Goal: Browse casually: Explore the website without a specific task or goal

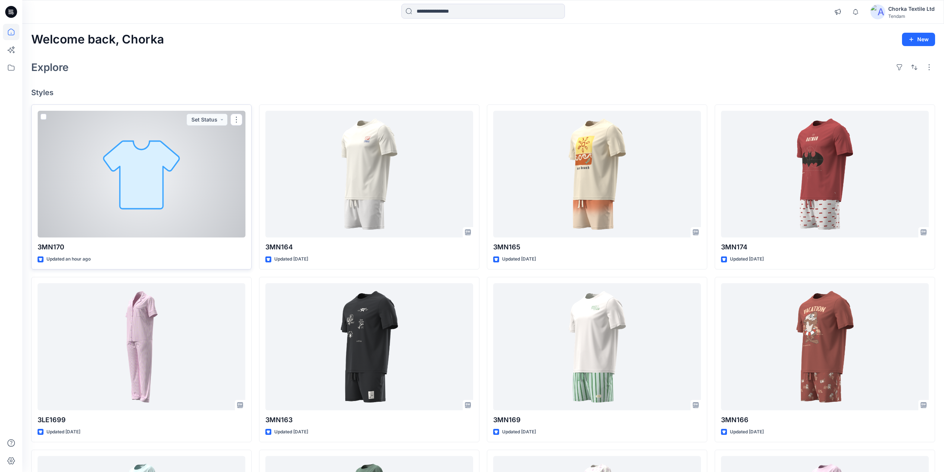
click at [199, 208] on div at bounding box center [142, 174] width 208 height 127
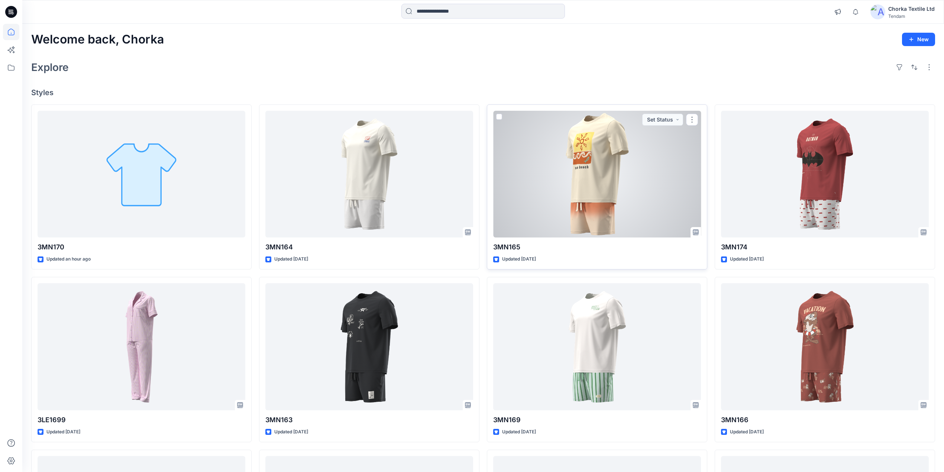
click at [597, 183] on div at bounding box center [597, 174] width 208 height 127
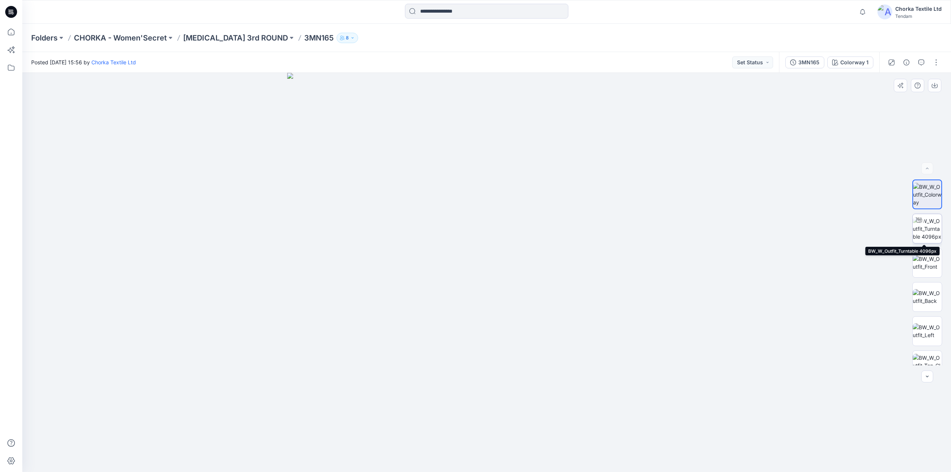
click at [928, 226] on img at bounding box center [927, 228] width 29 height 23
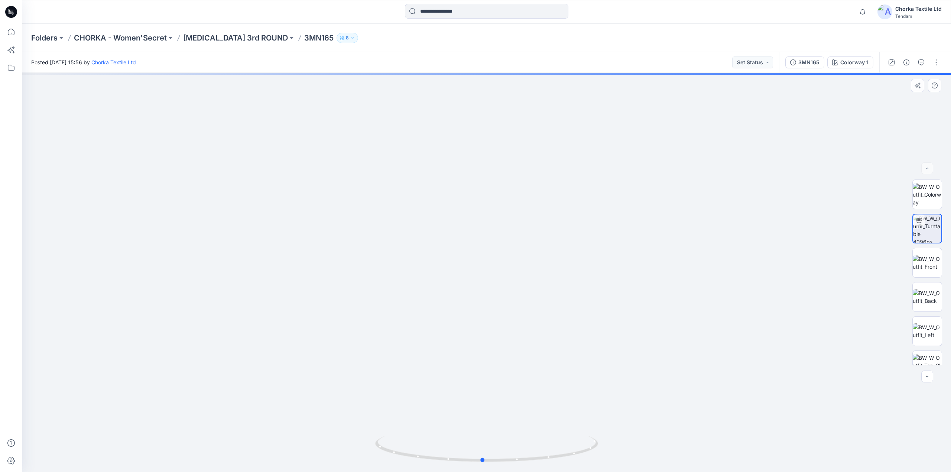
drag, startPoint x: 582, startPoint y: 454, endPoint x: 578, endPoint y: 420, distance: 34.4
click at [578, 420] on div at bounding box center [486, 272] width 929 height 399
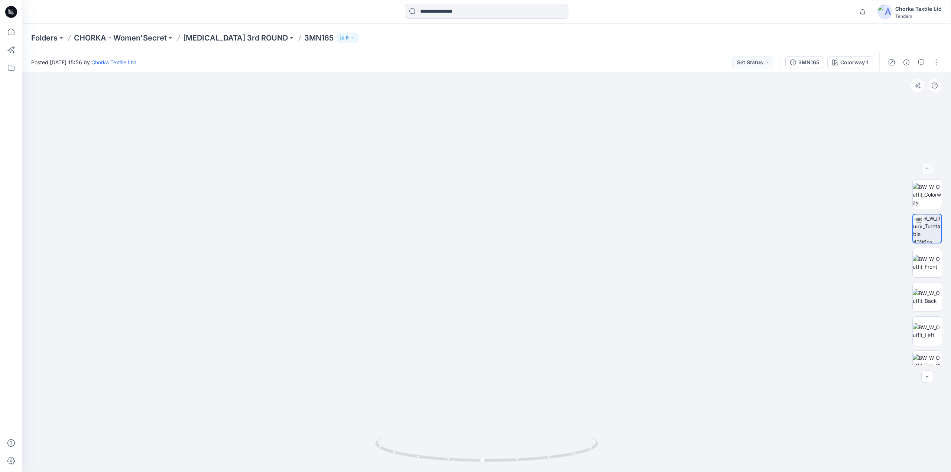
drag, startPoint x: 504, startPoint y: 109, endPoint x: 497, endPoint y: 293, distance: 183.7
click at [497, 293] on img at bounding box center [486, 160] width 1133 height 624
drag, startPoint x: 475, startPoint y: 153, endPoint x: 469, endPoint y: 284, distance: 131.3
click at [469, 284] on img at bounding box center [462, 200] width 1499 height 544
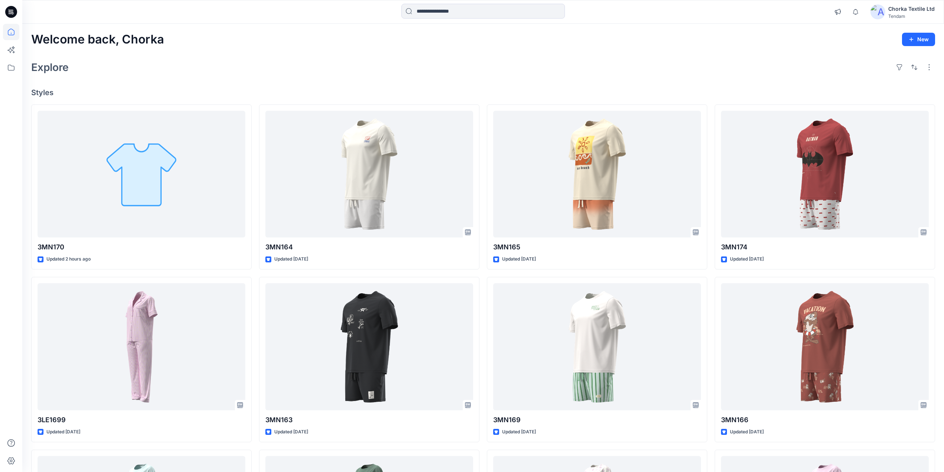
click at [665, 55] on div "Welcome back, Chorka New Explore Styles 3MN170 Updated 2 hours ago 3LE1699 Upda…" at bounding box center [483, 337] width 922 height 627
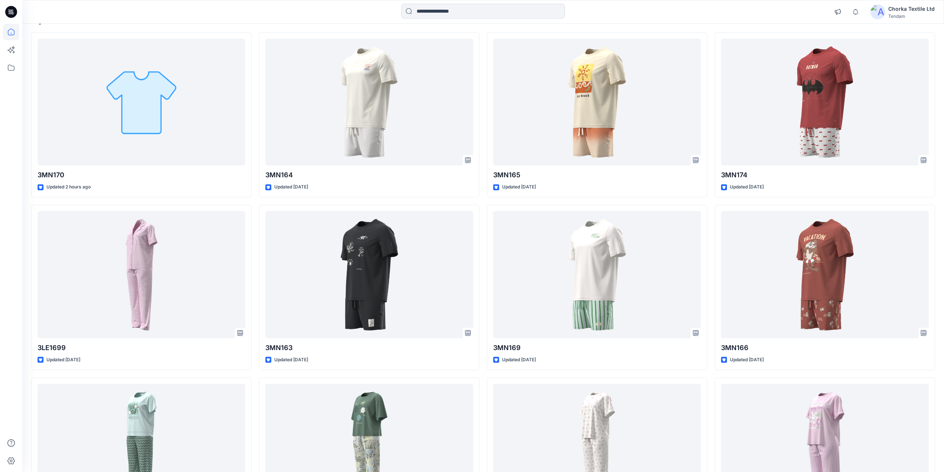
scroll to position [99, 0]
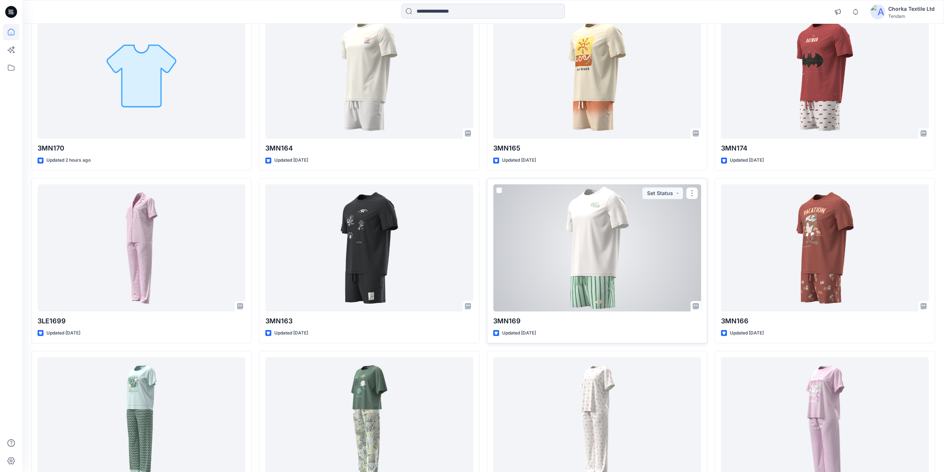
click at [612, 252] on div at bounding box center [597, 247] width 208 height 127
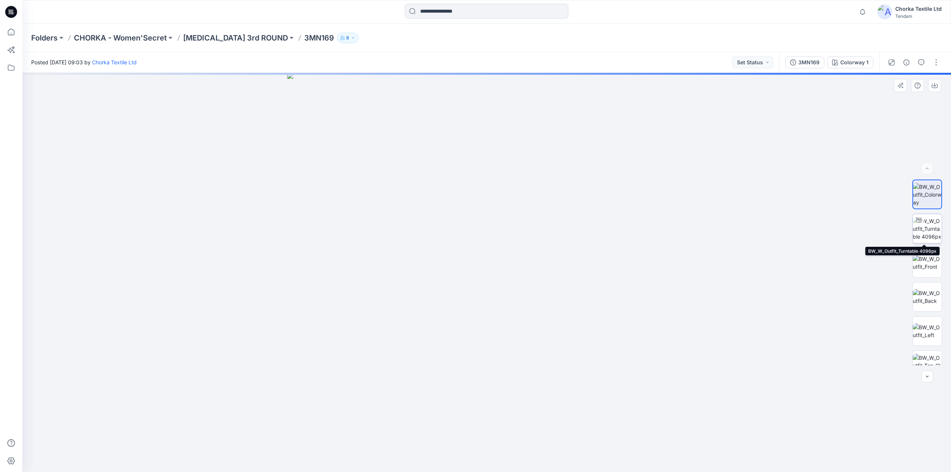
click at [928, 223] on img at bounding box center [927, 228] width 29 height 23
drag, startPoint x: 539, startPoint y: 259, endPoint x: 546, endPoint y: 285, distance: 26.3
click at [546, 285] on img at bounding box center [494, 33] width 1408 height 878
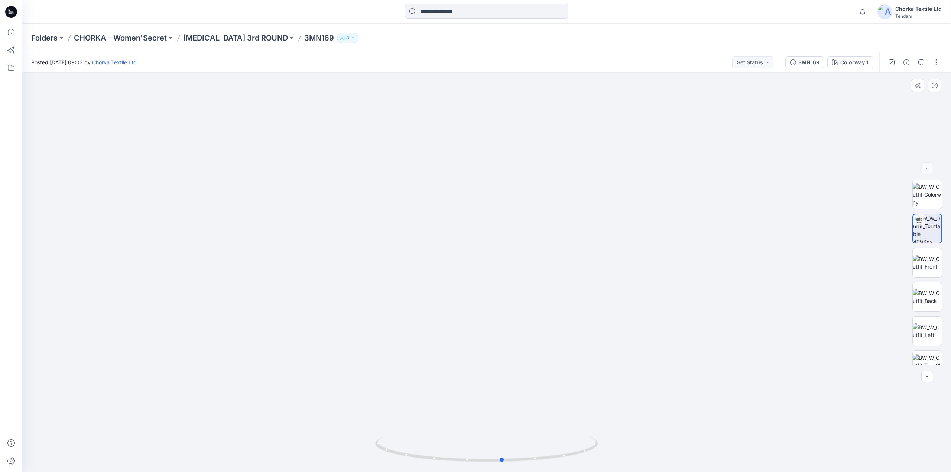
drag, startPoint x: 427, startPoint y: 457, endPoint x: 666, endPoint y: 453, distance: 239.0
click at [666, 453] on div at bounding box center [486, 272] width 929 height 399
drag, startPoint x: 475, startPoint y: 463, endPoint x: 534, endPoint y: 457, distance: 59.4
click at [534, 457] on icon at bounding box center [487, 450] width 225 height 28
drag, startPoint x: 582, startPoint y: 456, endPoint x: 573, endPoint y: 423, distance: 33.8
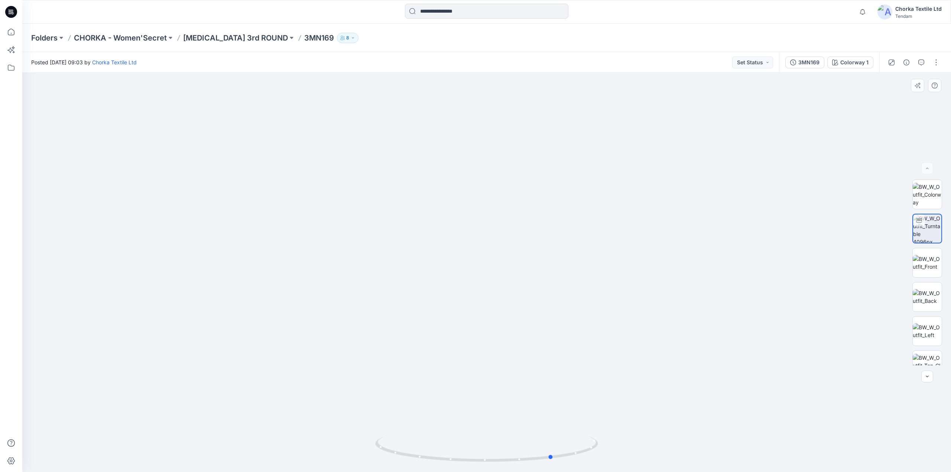
click at [573, 423] on div at bounding box center [486, 272] width 929 height 399
drag, startPoint x: 580, startPoint y: 453, endPoint x: 531, endPoint y: 452, distance: 49.4
click at [531, 452] on icon at bounding box center [487, 450] width 225 height 28
drag, startPoint x: 494, startPoint y: 151, endPoint x: 482, endPoint y: 329, distance: 178.4
click at [482, 329] on img at bounding box center [485, 126] width 1316 height 691
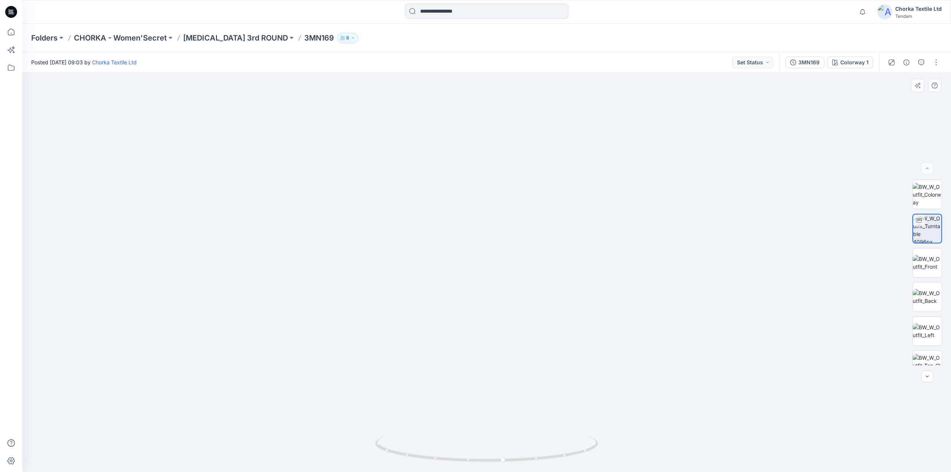
drag, startPoint x: 489, startPoint y: 164, endPoint x: 473, endPoint y: 350, distance: 186.9
click at [470, 375] on img at bounding box center [455, 268] width 1316 height 408
drag, startPoint x: 486, startPoint y: 317, endPoint x: 487, endPoint y: 323, distance: 6.3
click at [487, 323] on img at bounding box center [455, 270] width 1316 height 403
